Goal: Transaction & Acquisition: Book appointment/travel/reservation

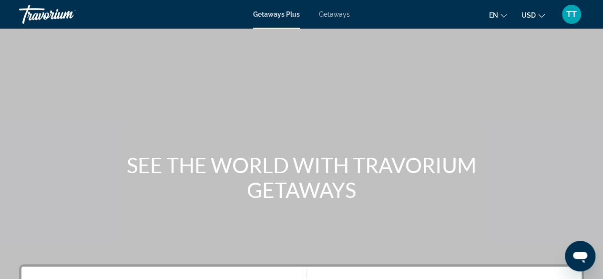
click at [334, 13] on span "Getaways" at bounding box center [334, 14] width 31 height 8
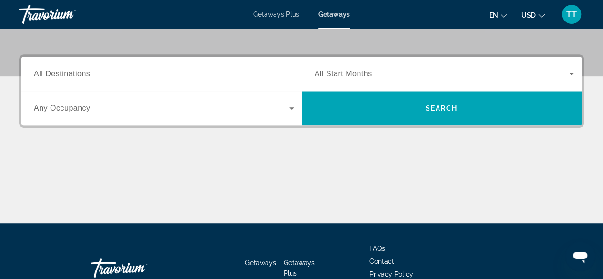
scroll to position [191, 0]
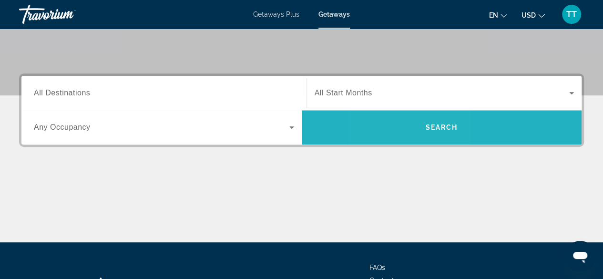
click at [405, 126] on span "Search widget" at bounding box center [442, 127] width 280 height 23
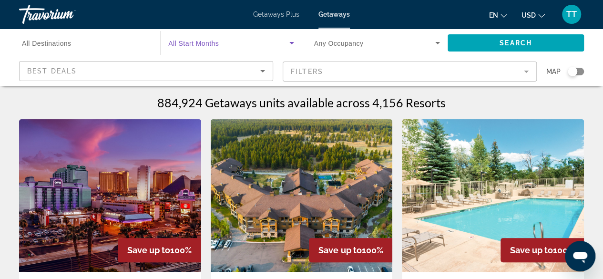
click at [291, 44] on icon "Search widget" at bounding box center [291, 43] width 5 height 2
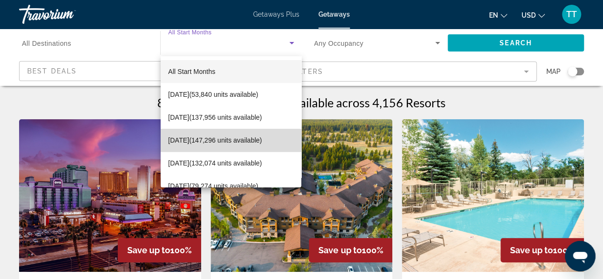
click at [241, 135] on span "[DATE] (147,296 units available)" at bounding box center [215, 139] width 94 height 11
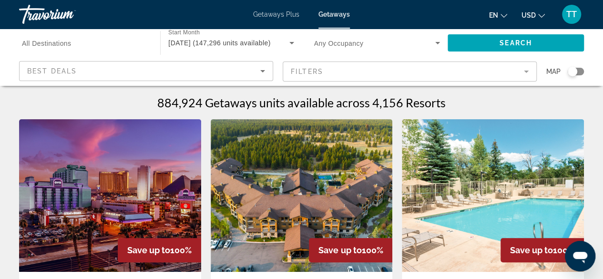
click at [526, 73] on mat-form-field "Filters" at bounding box center [410, 71] width 254 height 20
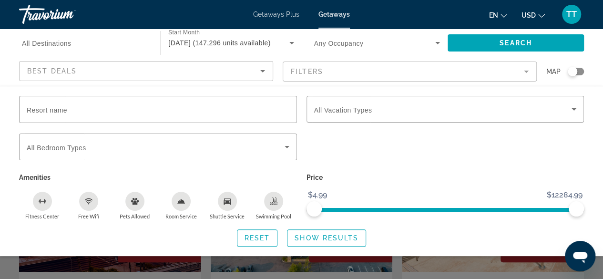
click at [430, 6] on div "en English Español Français Italiano Português русский USD USD ($) MXN (Mex$) C…" at bounding box center [471, 14] width 225 height 20
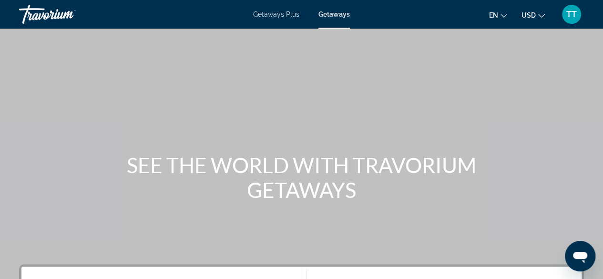
click at [340, 17] on span "Getaways" at bounding box center [333, 14] width 31 height 8
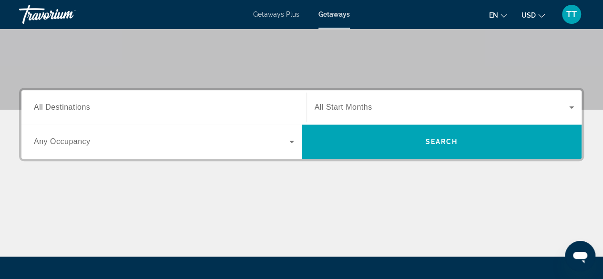
scroll to position [178, 0]
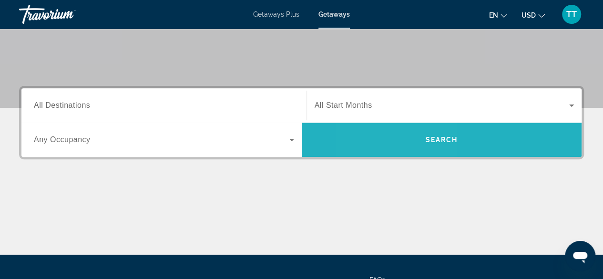
click at [398, 137] on span "Search widget" at bounding box center [442, 139] width 280 height 23
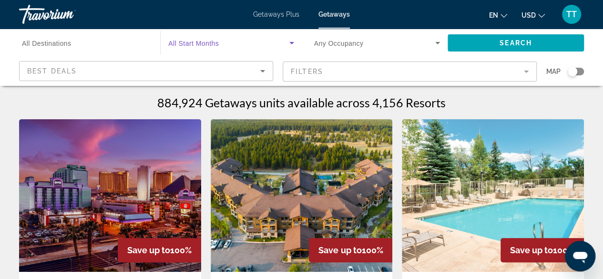
click at [291, 42] on icon "Search widget" at bounding box center [291, 43] width 5 height 2
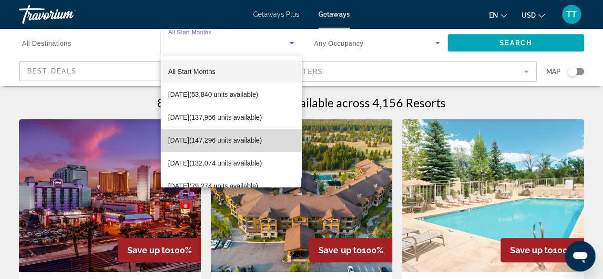
click at [244, 135] on span "November 2025 (147,296 units available)" at bounding box center [215, 139] width 94 height 11
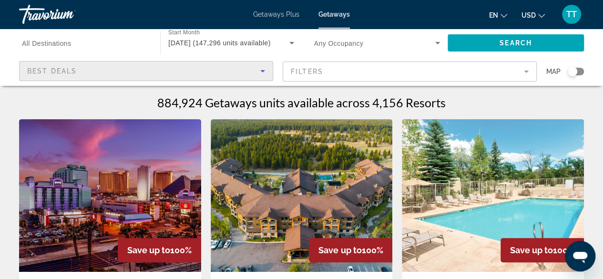
click at [262, 69] on icon "Sort by" at bounding box center [262, 70] width 11 height 11
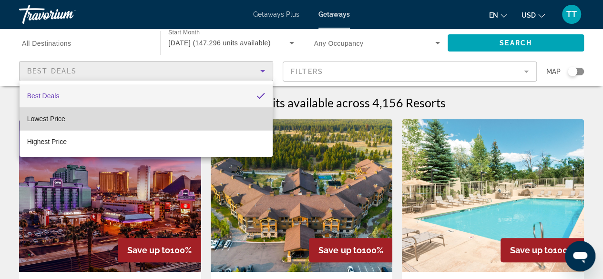
click at [112, 121] on mat-option "Lowest Price" at bounding box center [146, 118] width 253 height 23
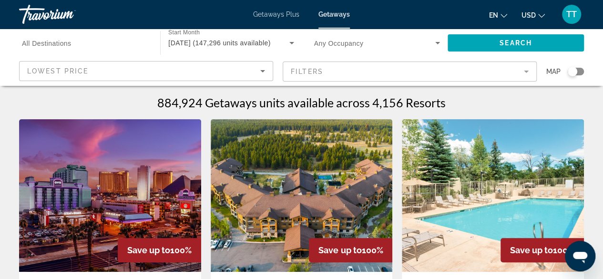
click at [524, 72] on mat-form-field "Filters" at bounding box center [410, 71] width 254 height 20
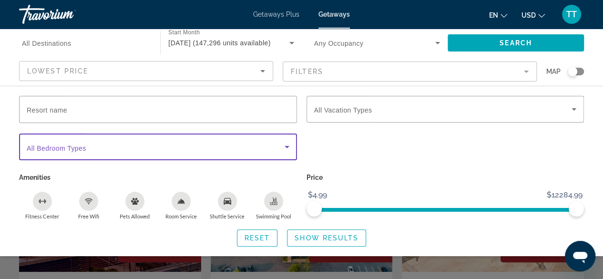
click at [287, 147] on icon "Search widget" at bounding box center [286, 146] width 11 height 11
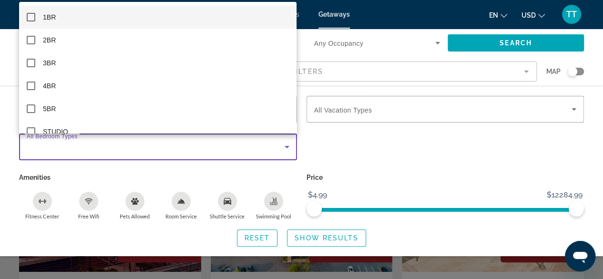
click at [335, 137] on div at bounding box center [301, 139] width 603 height 279
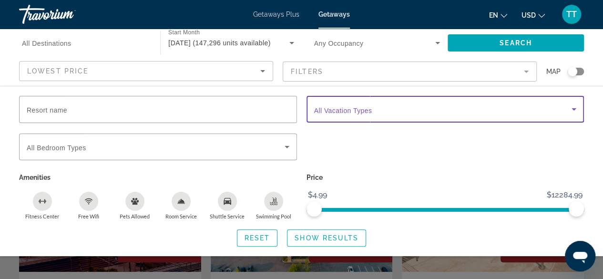
click at [572, 111] on icon "Search widget" at bounding box center [573, 108] width 11 height 11
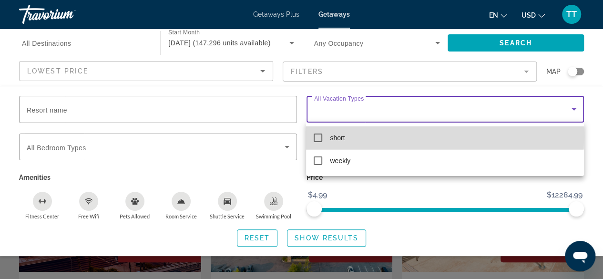
click at [320, 136] on mat-pseudo-checkbox at bounding box center [318, 137] width 9 height 9
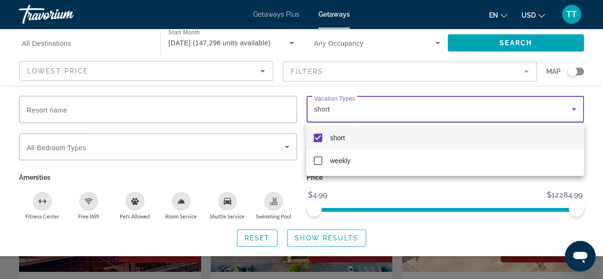
click at [599, 120] on div at bounding box center [301, 139] width 603 height 279
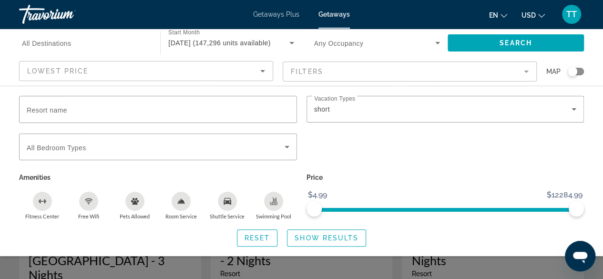
scroll to position [17, 0]
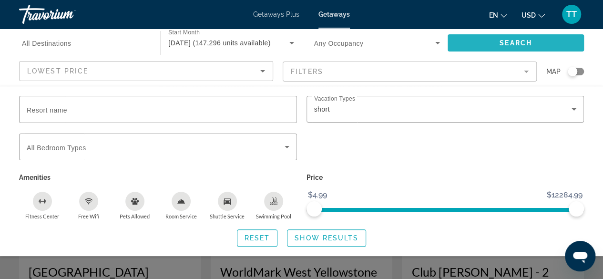
click at [545, 40] on span "Search widget" at bounding box center [516, 42] width 136 height 23
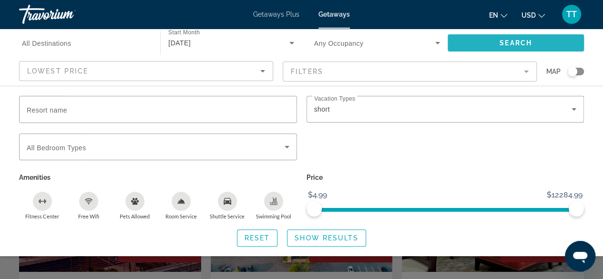
click at [506, 41] on span "Search" at bounding box center [516, 43] width 32 height 8
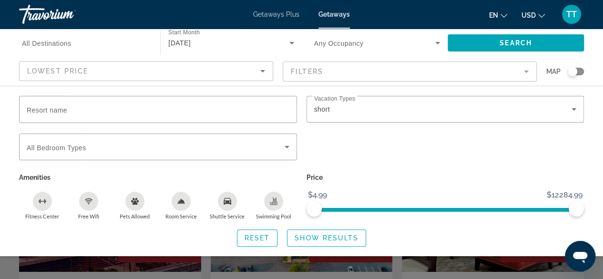
click at [581, 247] on icon "Open messaging window" at bounding box center [580, 255] width 17 height 17
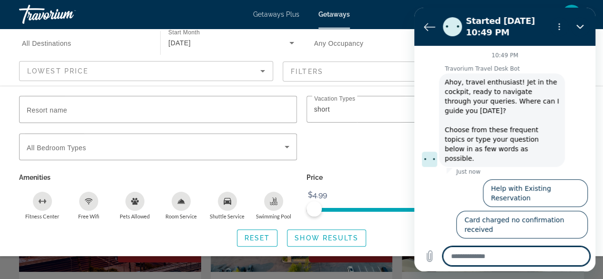
click at [366, 260] on div "Search widget" at bounding box center [301, 211] width 603 height 136
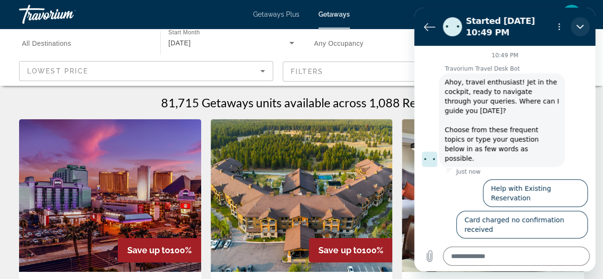
click at [580, 27] on icon "Close" at bounding box center [579, 27] width 7 height 4
type textarea "*"
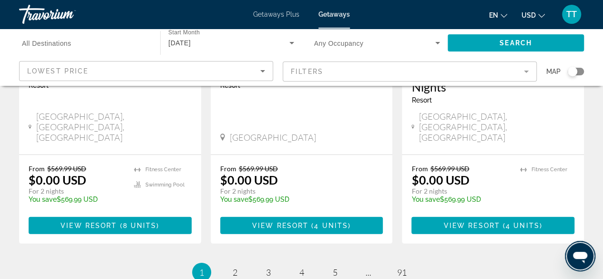
scroll to position [1348, 0]
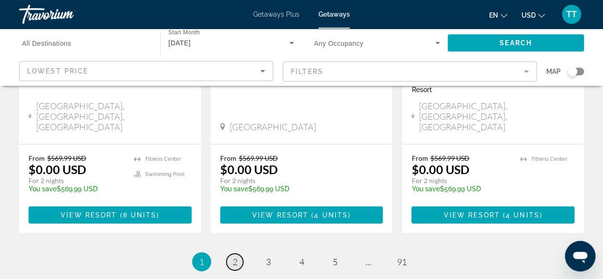
click at [234, 256] on span "2" at bounding box center [235, 261] width 5 height 10
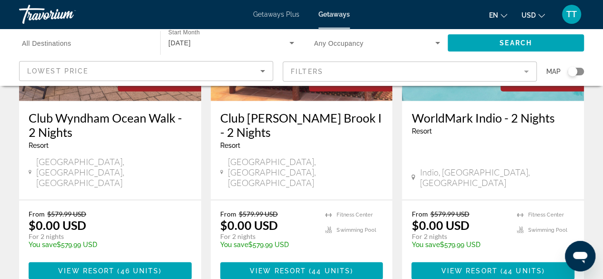
scroll to position [1363, 0]
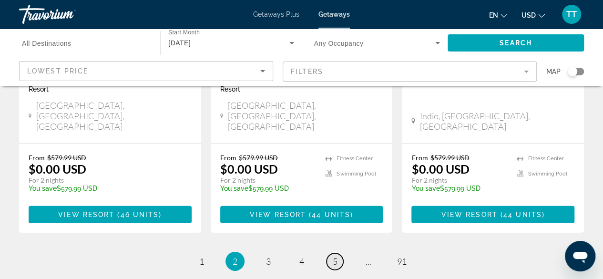
click at [337, 253] on link "page 5" at bounding box center [335, 261] width 17 height 17
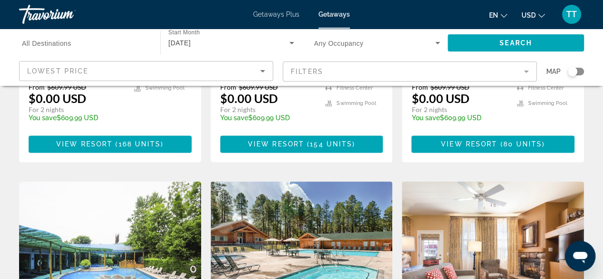
scroll to position [102, 0]
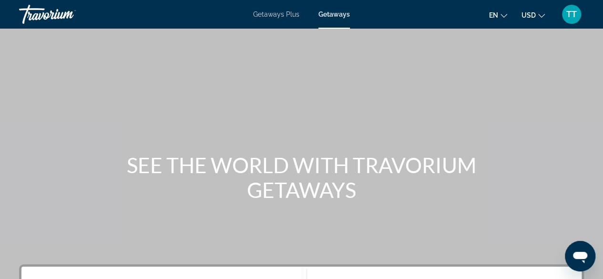
click at [286, 11] on span "Getaways Plus" at bounding box center [276, 14] width 46 height 8
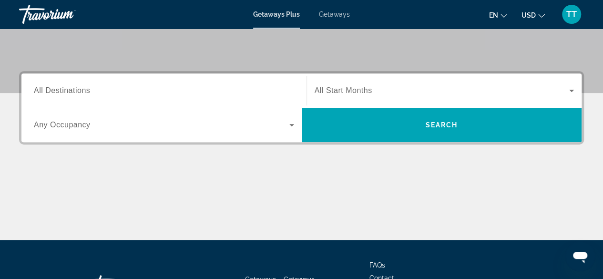
scroll to position [194, 0]
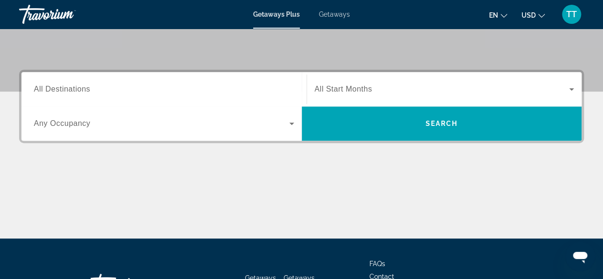
click at [364, 89] on span "All Start Months" at bounding box center [344, 89] width 58 height 8
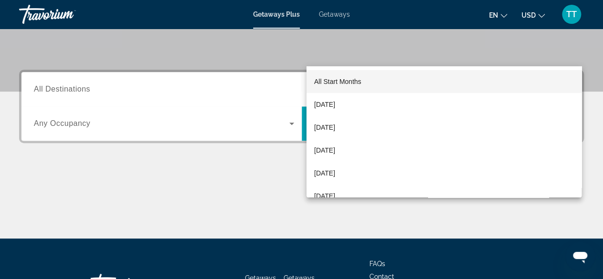
scroll to position [233, 0]
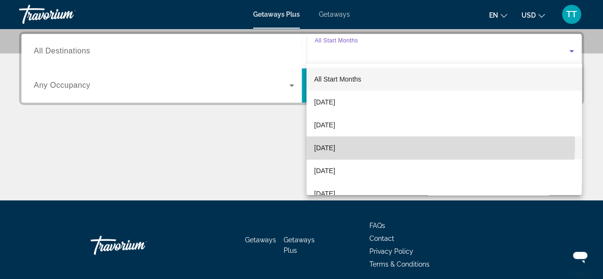
click at [335, 144] on span "November 2025" at bounding box center [324, 147] width 21 height 11
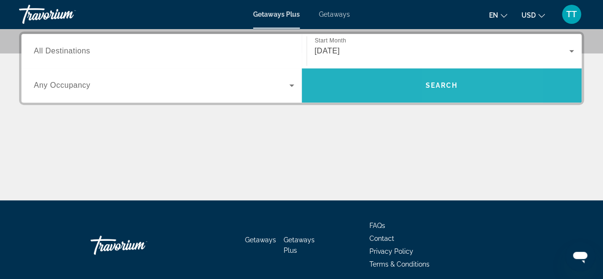
click at [465, 88] on span "Search widget" at bounding box center [442, 85] width 280 height 23
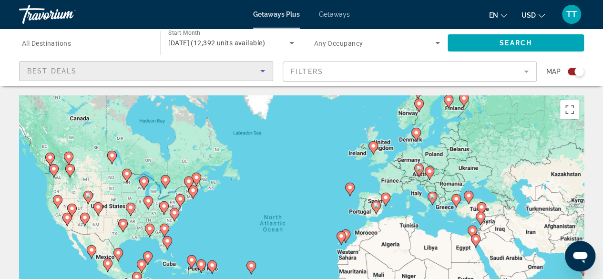
click at [263, 70] on icon "Sort by" at bounding box center [262, 71] width 5 height 2
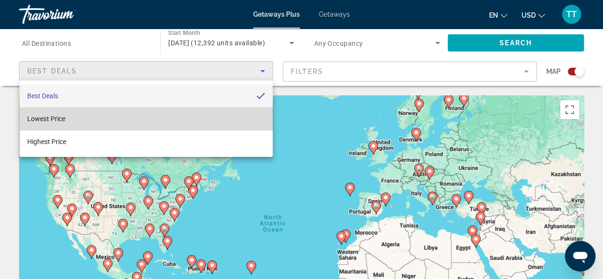
click at [225, 120] on mat-option "Lowest Price" at bounding box center [146, 118] width 253 height 23
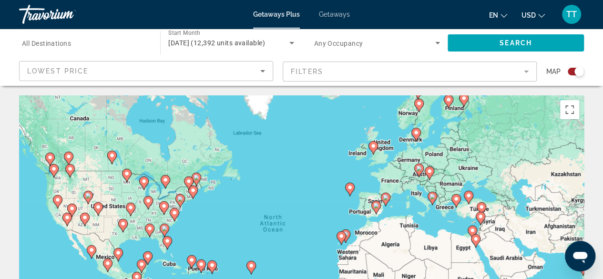
click at [527, 73] on mat-form-field "Filters" at bounding box center [410, 71] width 254 height 20
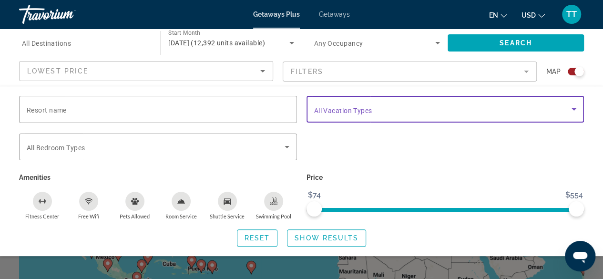
click at [573, 113] on icon "Search widget" at bounding box center [573, 108] width 11 height 11
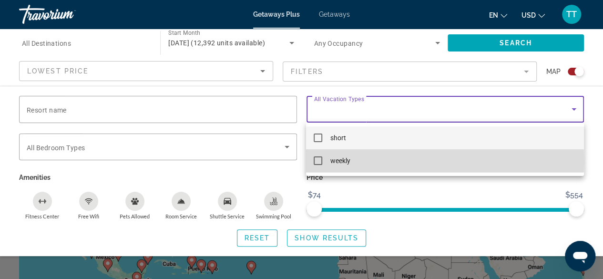
click at [317, 161] on mat-pseudo-checkbox at bounding box center [318, 160] width 9 height 9
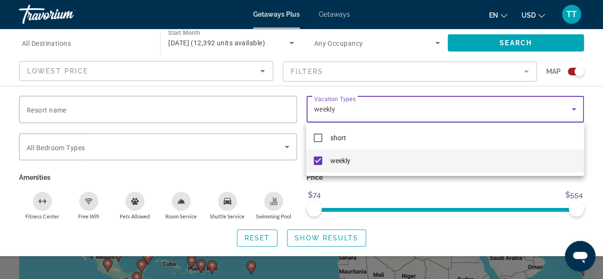
click at [530, 43] on div at bounding box center [301, 139] width 603 height 279
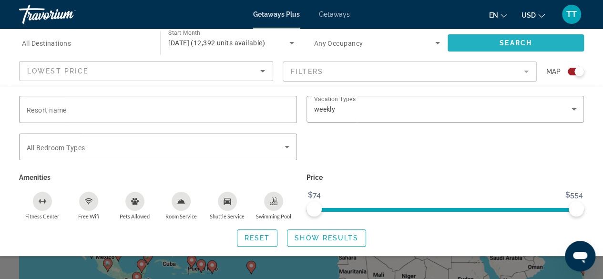
click at [525, 41] on span "Search" at bounding box center [516, 43] width 32 height 8
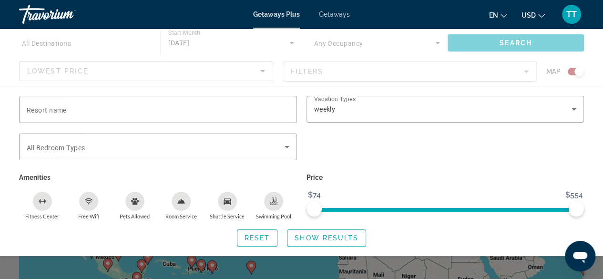
click at [495, 264] on div "Search widget" at bounding box center [301, 211] width 603 height 136
